Goal: Find specific page/section: Find specific page/section

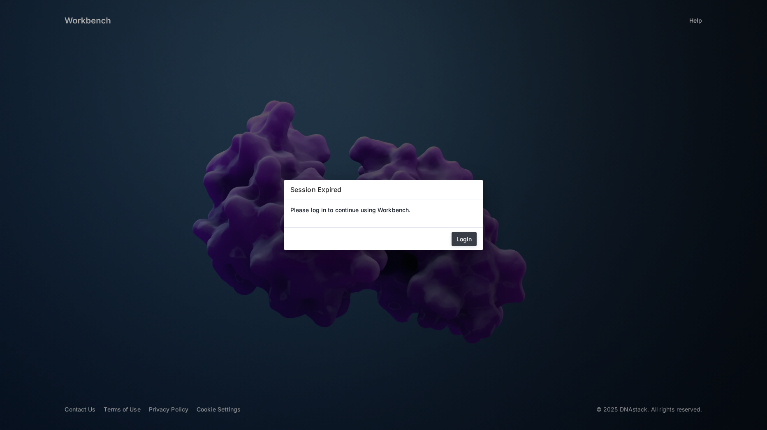
click at [466, 244] on button "Login" at bounding box center [464, 239] width 25 height 14
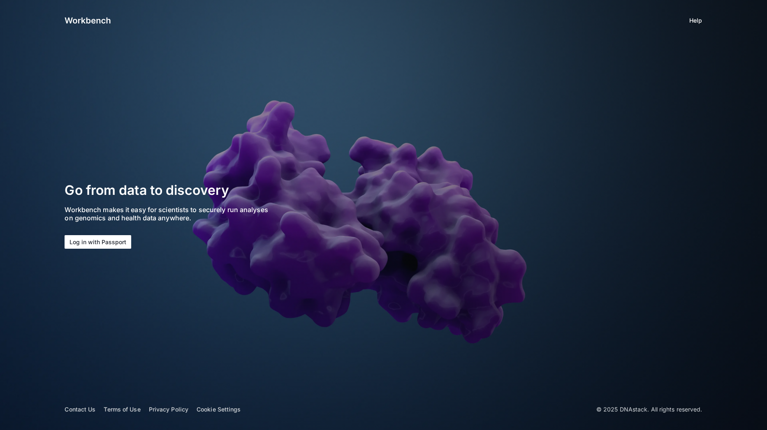
click at [86, 239] on button "Log in with Passport" at bounding box center [98, 242] width 67 height 14
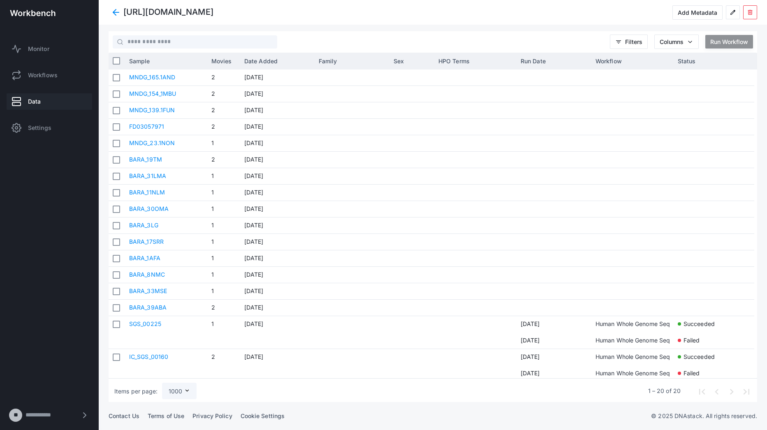
click at [29, 100] on span "Data" at bounding box center [34, 101] width 13 height 8
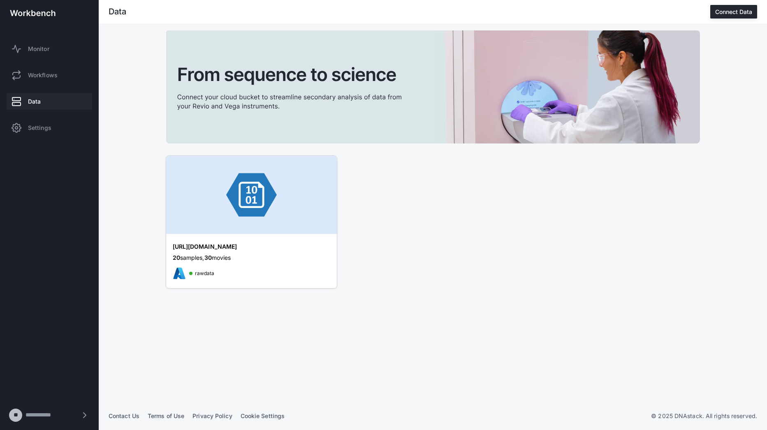
click at [242, 223] on img at bounding box center [251, 195] width 171 height 78
